Goal: Navigation & Orientation: Find specific page/section

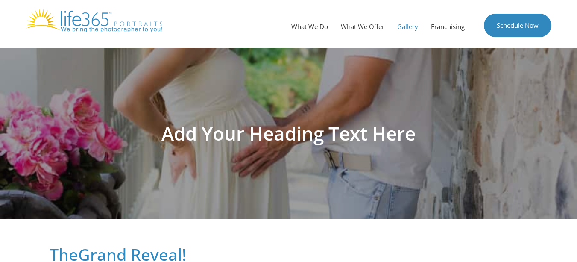
click at [402, 26] on link "Gallery" at bounding box center [408, 27] width 34 height 26
click at [415, 25] on link "Gallery" at bounding box center [408, 27] width 34 height 26
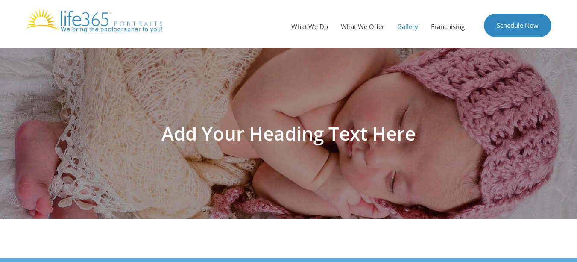
scroll to position [23, 0]
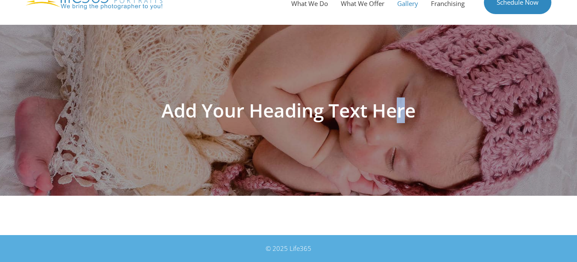
click at [401, 101] on h1 "Add Your Heading Text Here" at bounding box center [289, 110] width 478 height 19
drag, startPoint x: 401, startPoint y: 100, endPoint x: 336, endPoint y: 115, distance: 66.6
click at [336, 115] on h1 "Add Your Heading Text Here" at bounding box center [289, 110] width 478 height 19
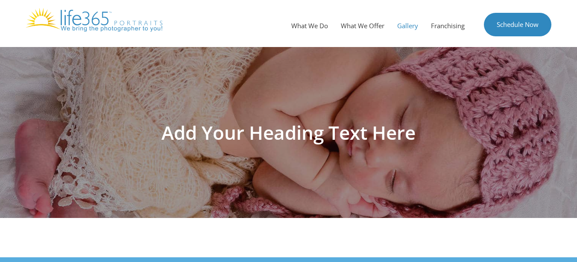
scroll to position [0, 0]
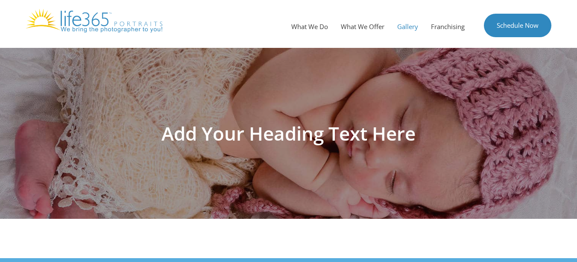
click at [123, 16] on img at bounding box center [94, 21] width 137 height 24
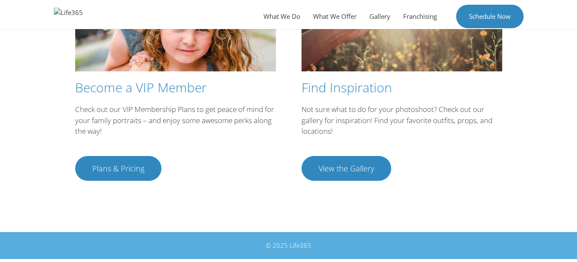
scroll to position [1609, 0]
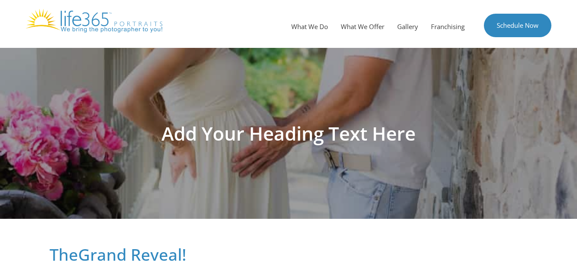
click at [394, 161] on div "Add Your Heading Text Here" at bounding box center [288, 133] width 487 height 171
click at [430, 24] on link "Franchising" at bounding box center [447, 27] width 47 height 26
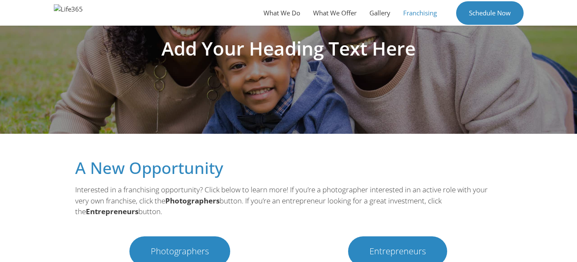
scroll to position [79, 0]
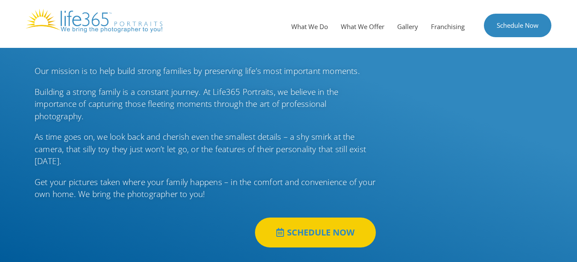
drag, startPoint x: 577, startPoint y: 20, endPoint x: 582, endPoint y: 33, distance: 13.2
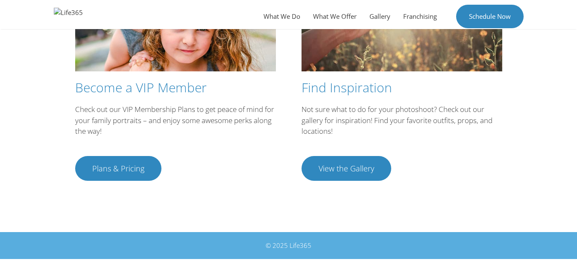
scroll to position [1609, 0]
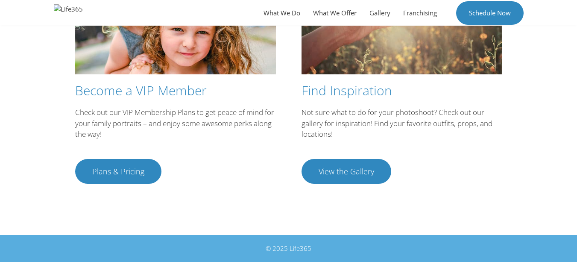
click at [305, 246] on div "© 2025 Life365" at bounding box center [289, 248] width 470 height 10
click at [296, 247] on div "© 2025 Life365" at bounding box center [289, 248] width 470 height 10
click at [364, 10] on link "Gallery" at bounding box center [380, 13] width 34 height 26
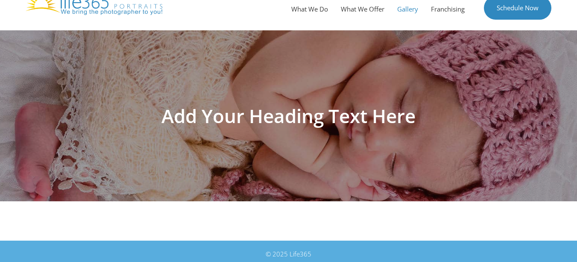
scroll to position [23, 0]
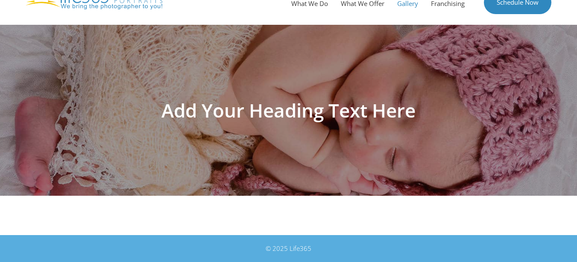
click at [407, 101] on h1 "Add Your Heading Text Here" at bounding box center [289, 110] width 478 height 19
click at [288, 120] on h1 "Add Your Heading Text Here" at bounding box center [289, 110] width 478 height 19
click at [294, 110] on h1 "Add Your Heading Text Here" at bounding box center [289, 110] width 478 height 19
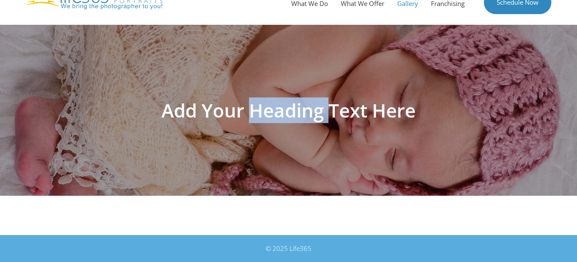
click at [294, 110] on h1 "Add Your Heading Text Here" at bounding box center [289, 110] width 478 height 19
